Goal: Transaction & Acquisition: Purchase product/service

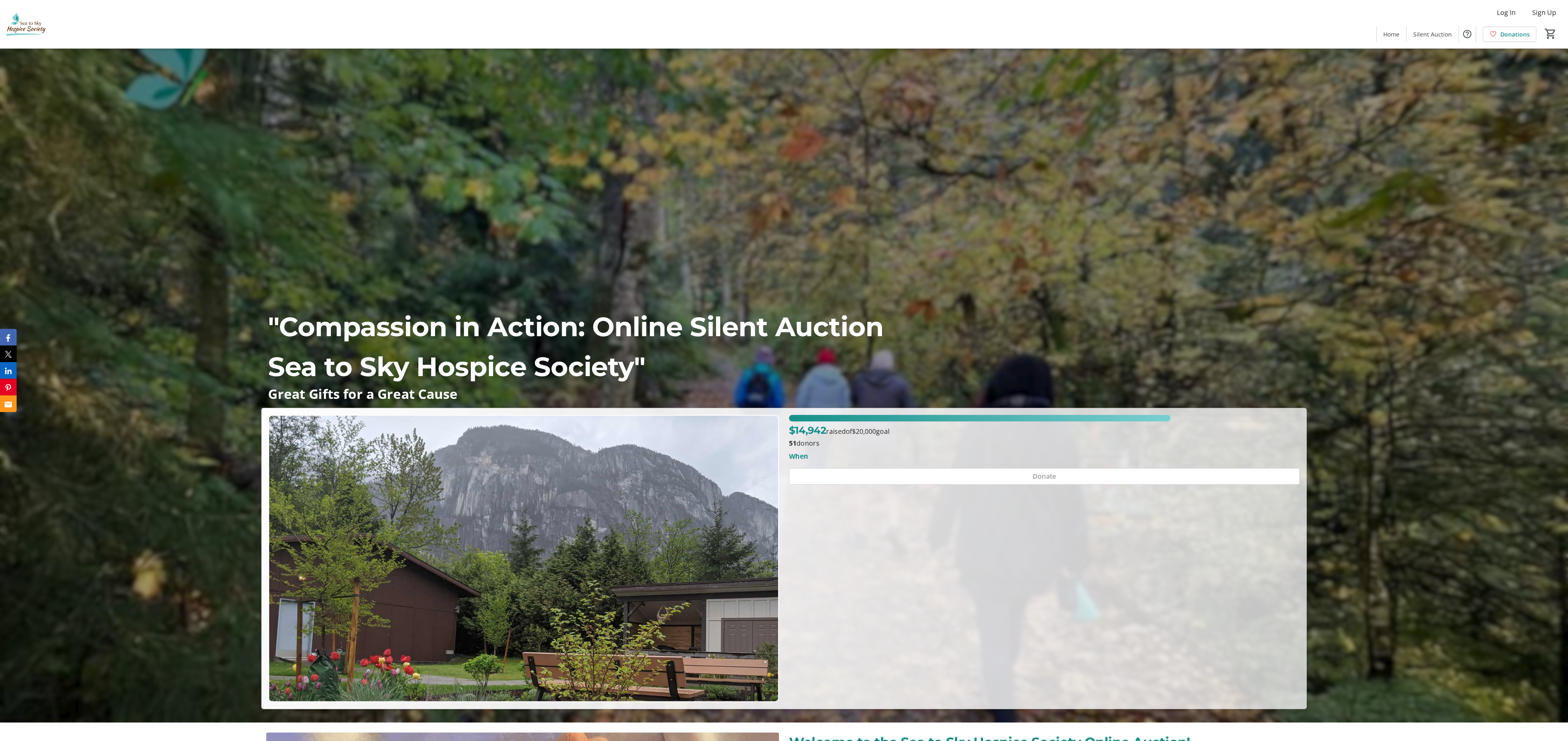
scroll to position [14, 0]
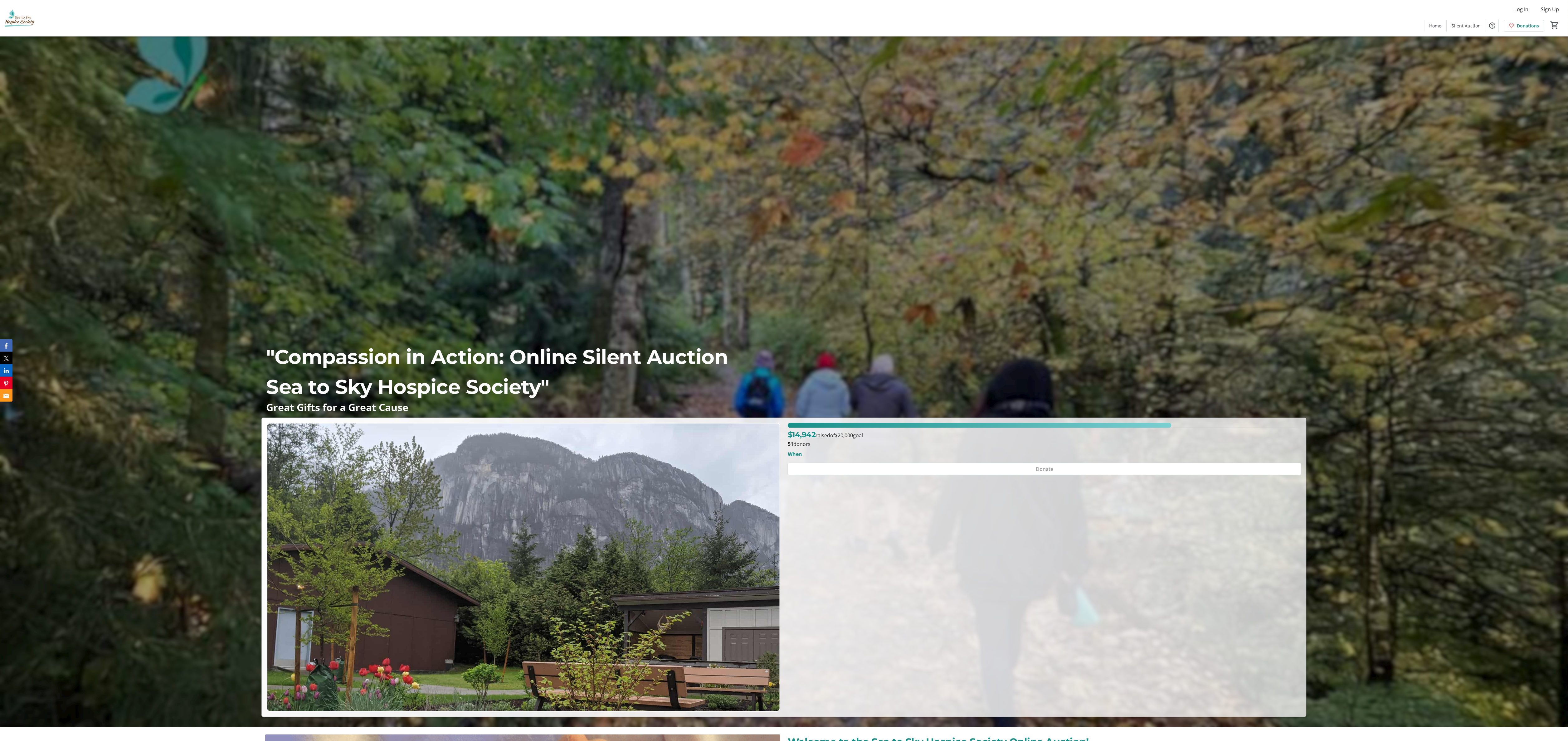
drag, startPoint x: 238, startPoint y: 2, endPoint x: 1557, endPoint y: 149, distance: 1327.2
click at [397, 149] on div ""Compassion in Action: Online Silent Auction Sea to Sky Hospice Society" Great …" at bounding box center [784, 369] width 1568 height 695
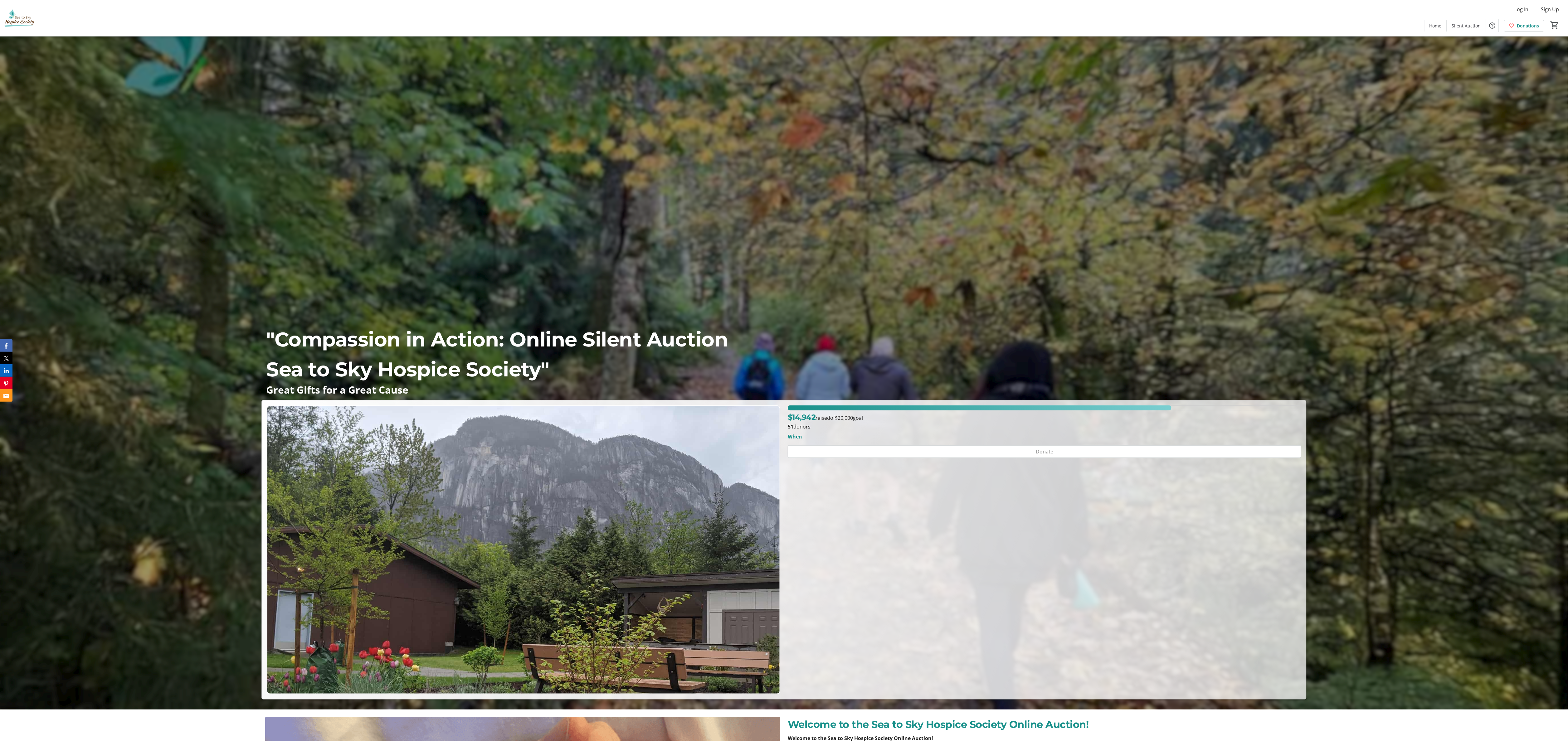
scroll to position [0, 0]
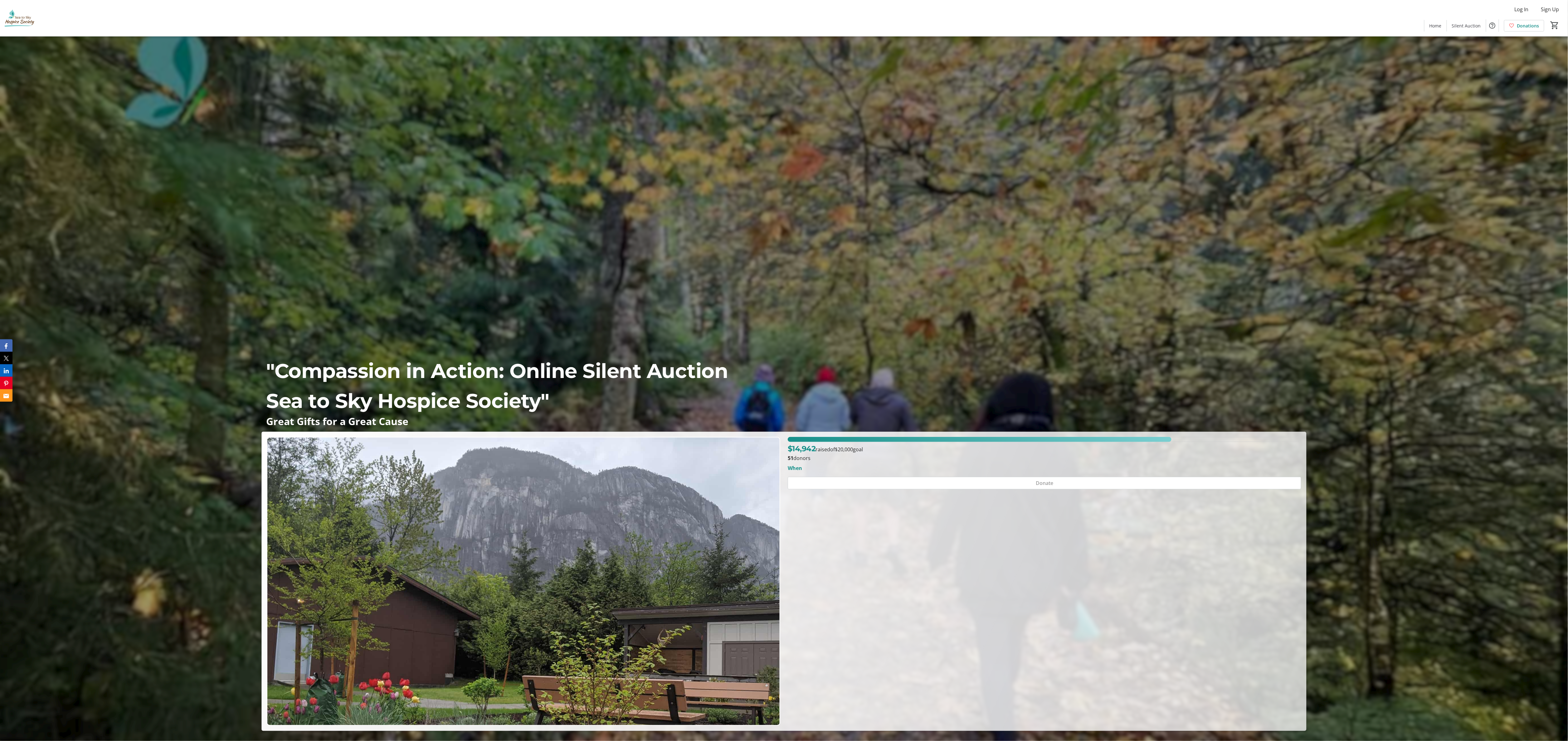
click at [397, 94] on div ""Compassion in Action: Online Silent Auction Sea to Sky Hospice Society" Great …" at bounding box center [784, 384] width 1568 height 695
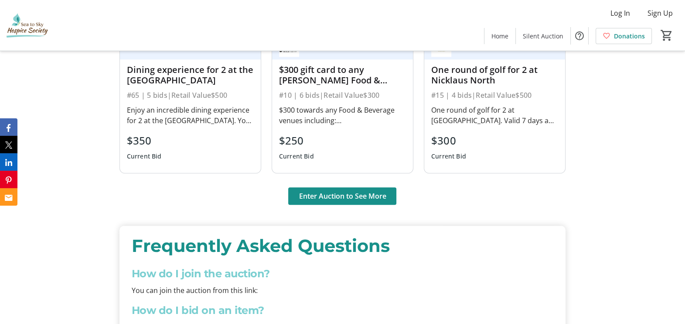
scroll to position [1011, 0]
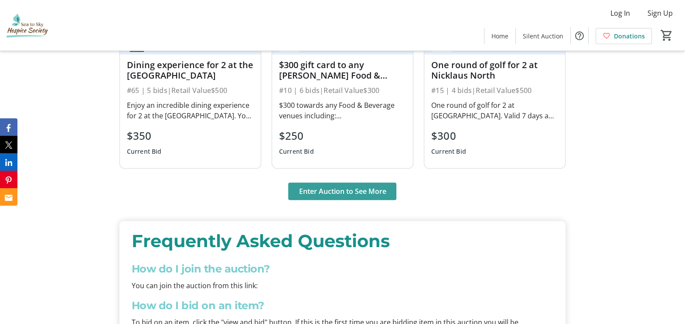
click at [363, 186] on span "Enter Auction to See More" at bounding box center [342, 191] width 87 height 10
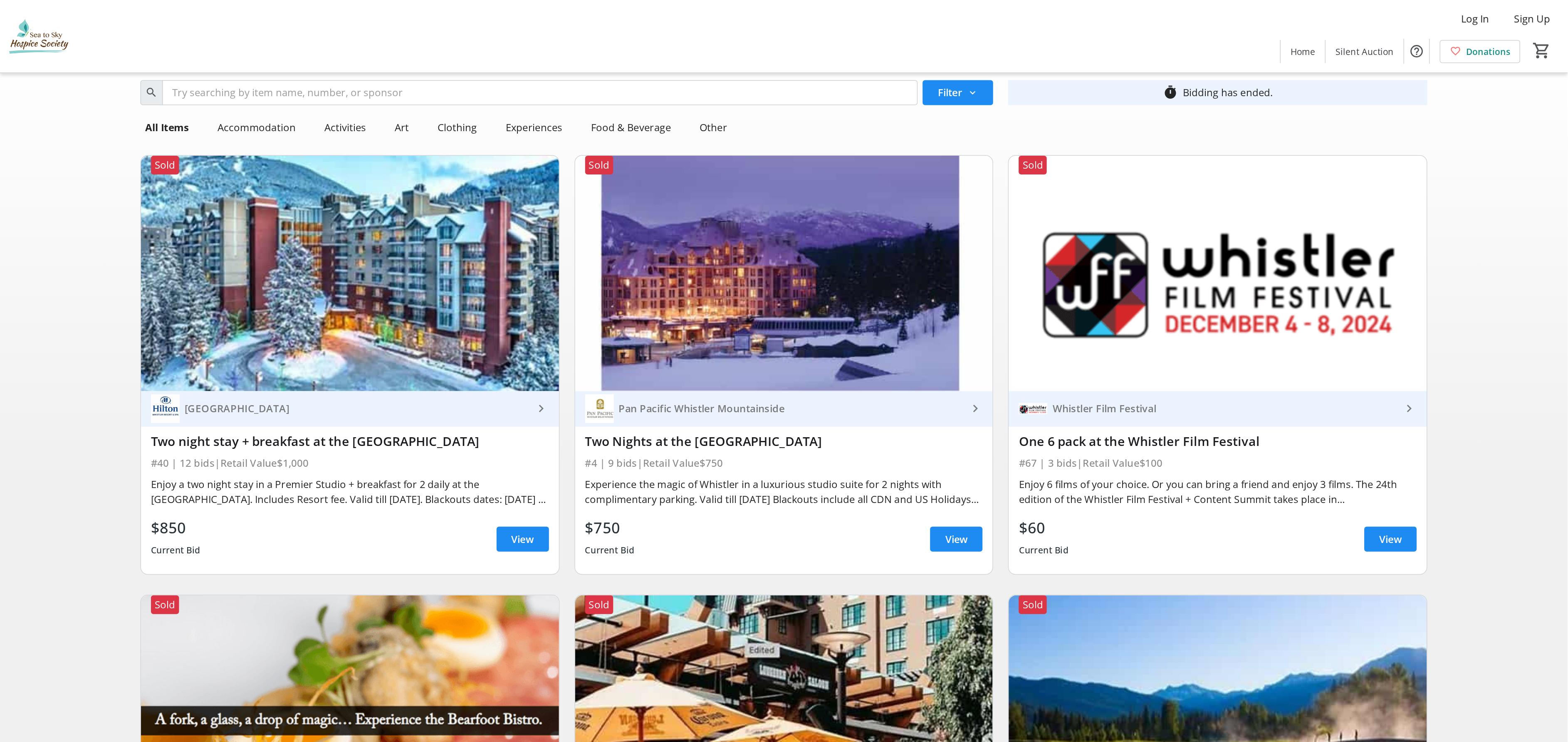
scroll to position [19, 0]
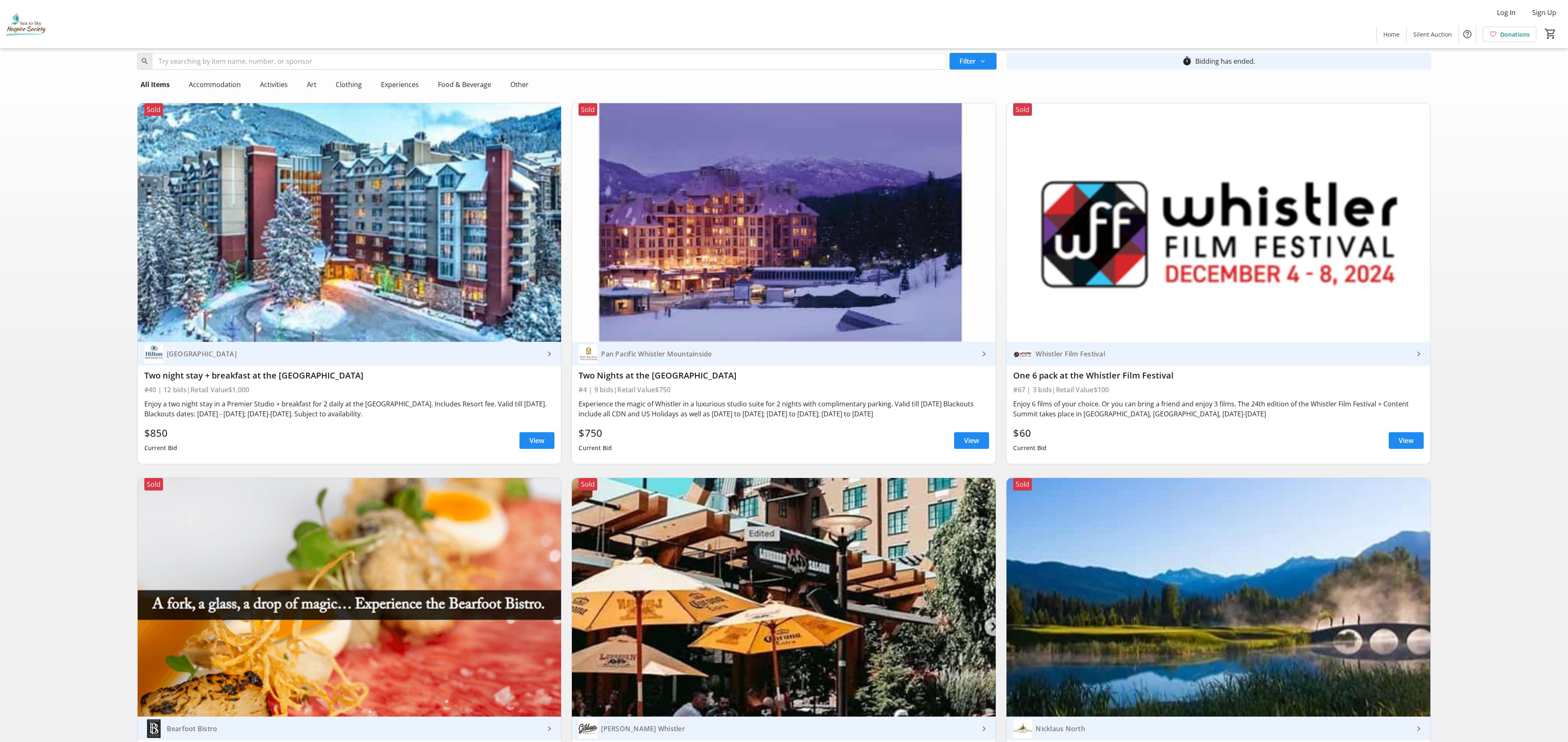
drag, startPoint x: 622, startPoint y: 0, endPoint x: 903, endPoint y: 86, distance: 293.9
click at [903, 86] on nav "All Items Accommodation Activities Art Clothing Experiences Food & Beverage Oth…" at bounding box center [784, 84] width 1293 height 23
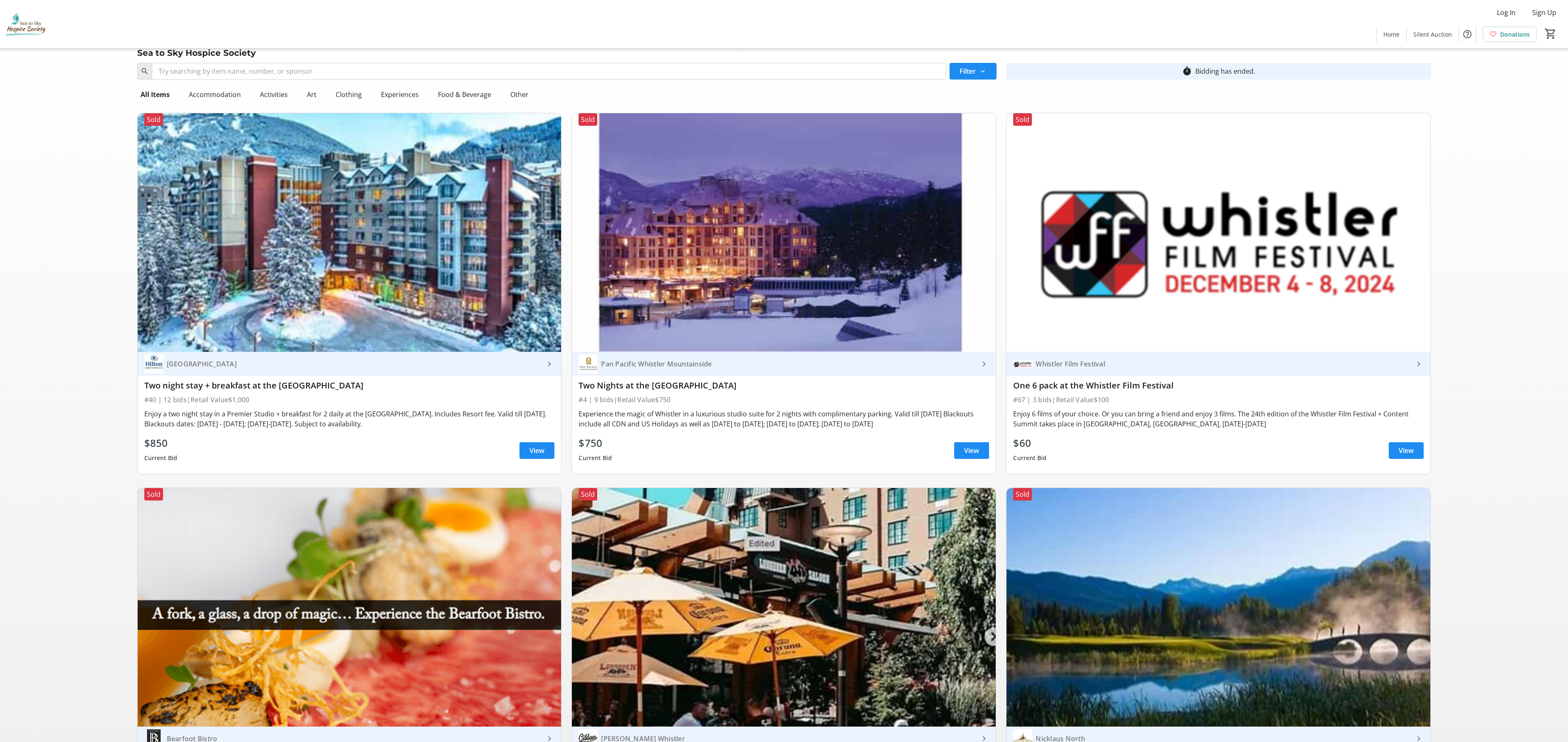
scroll to position [0, 0]
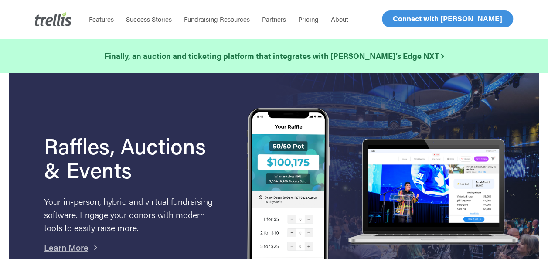
drag, startPoint x: 1616, startPoint y: 0, endPoint x: 331, endPoint y: 113, distance: 1290.4
click at [331, 113] on div at bounding box center [375, 193] width 257 height 171
click at [404, 17] on span "Log In" at bounding box center [403, 19] width 21 height 10
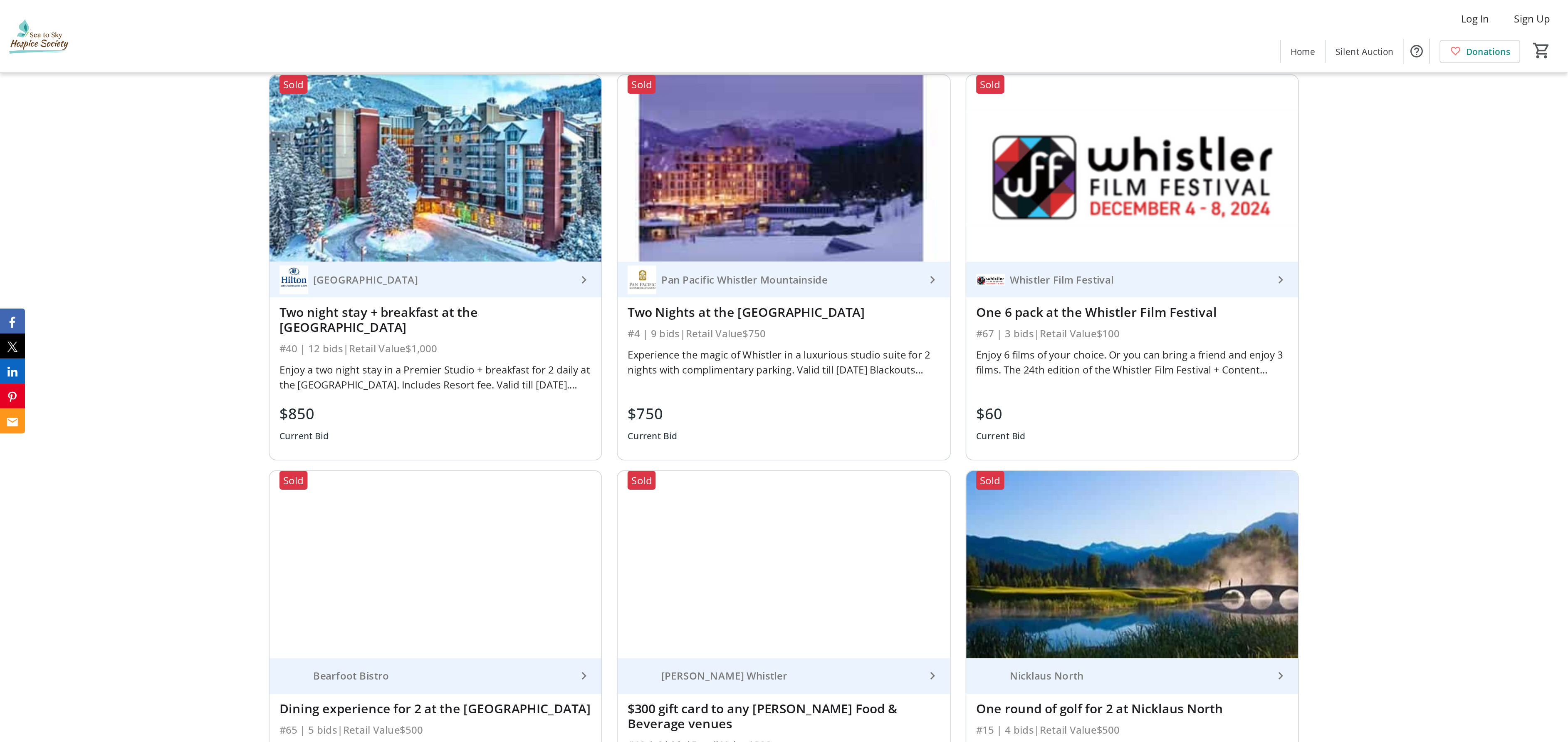
scroll to position [723, 0]
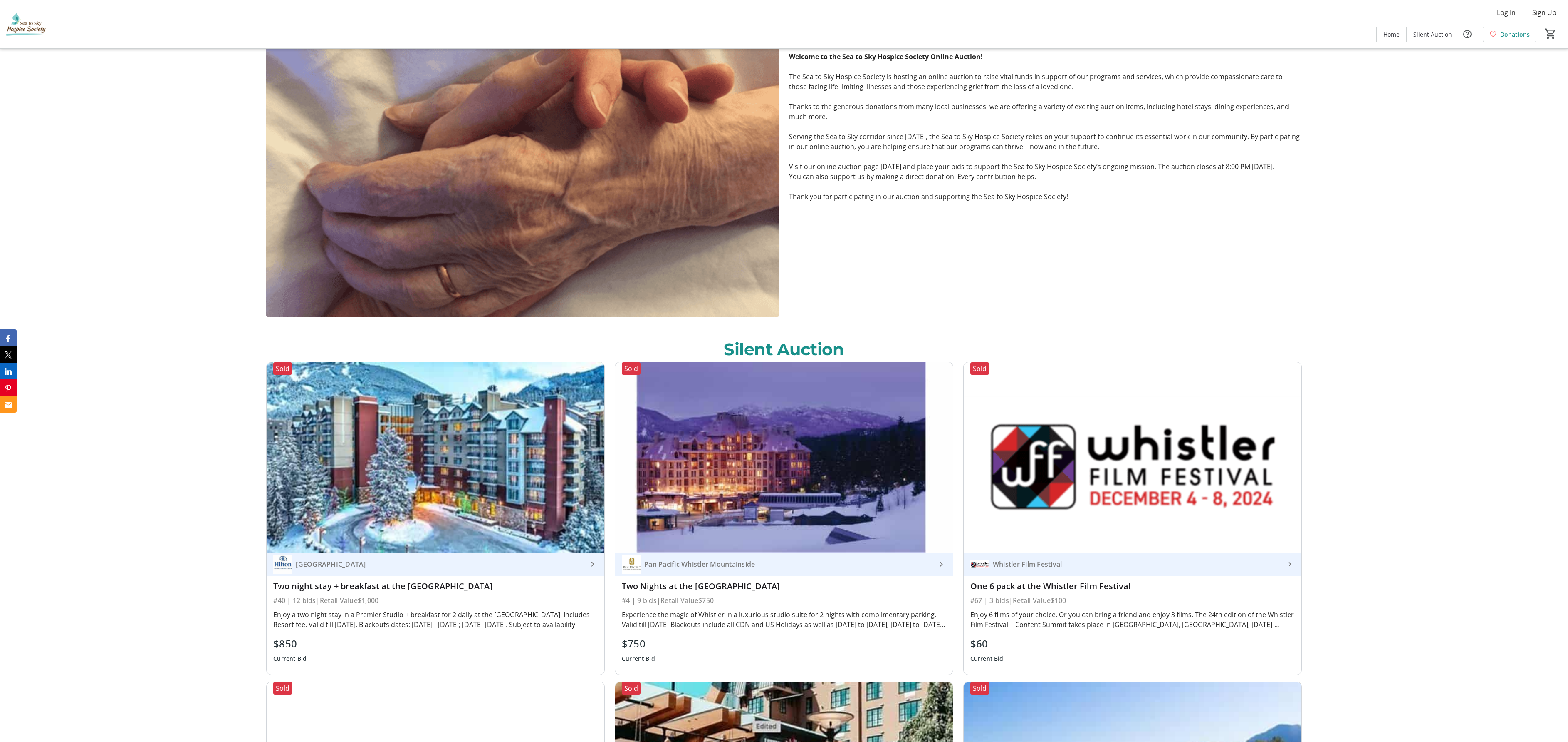
drag, startPoint x: 506, startPoint y: 0, endPoint x: 1562, endPoint y: 291, distance: 1095.4
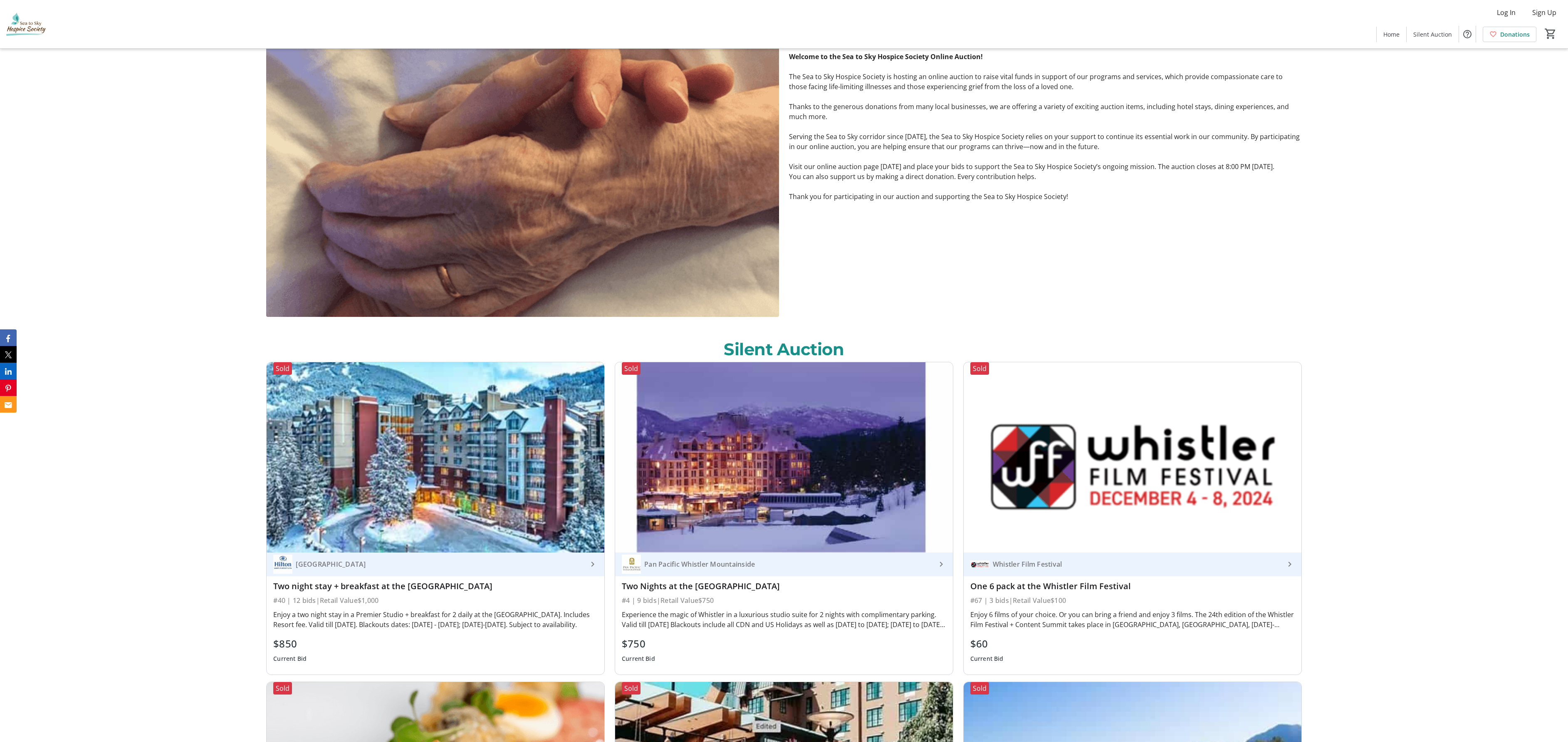
click at [529, 247] on div "Welcome to the Sea to Sky Hospice Society Online Auction! Welcome to the Sea to…" at bounding box center [784, 172] width 1568 height 308
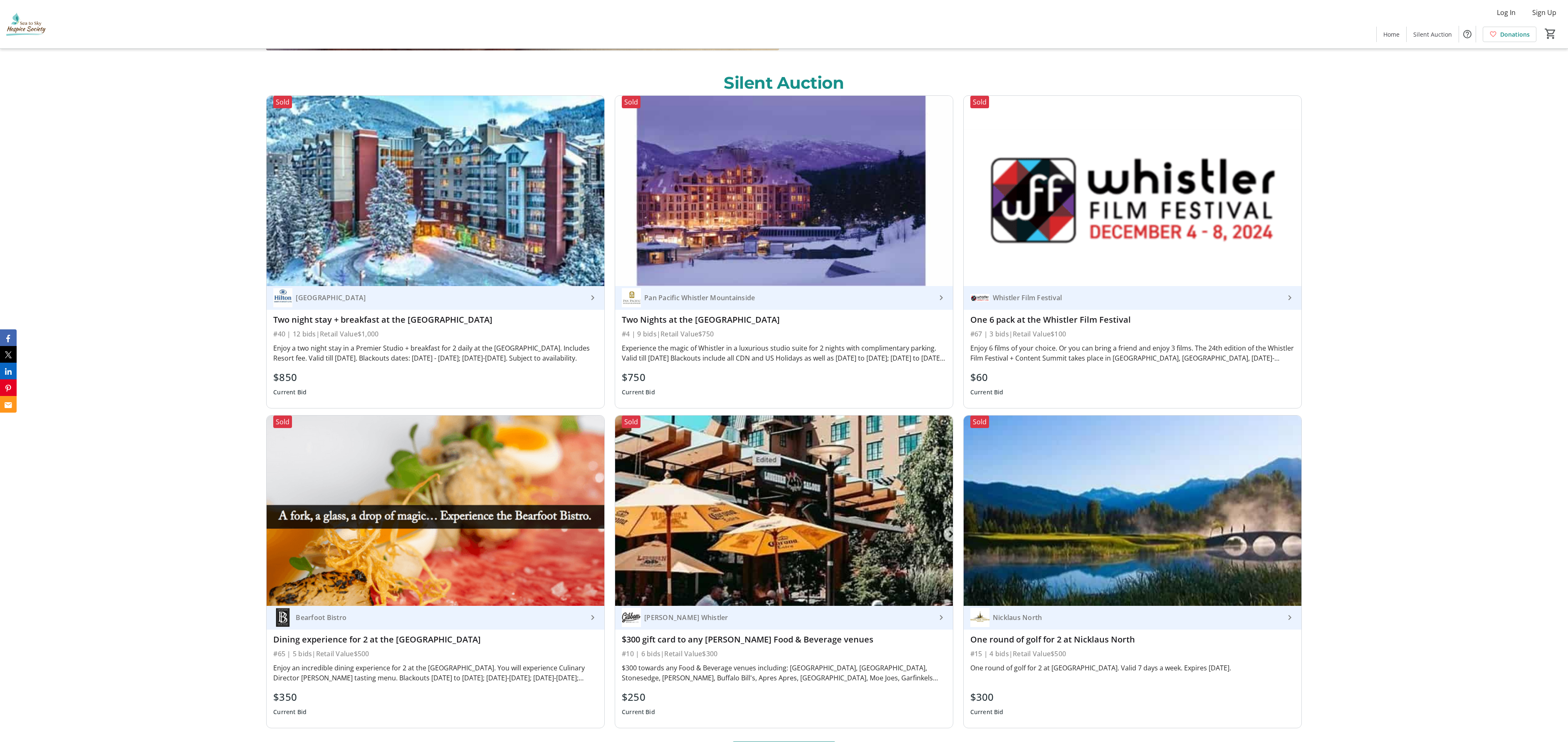
scroll to position [973, 0]
